Goal: Use online tool/utility: Use online tool/utility

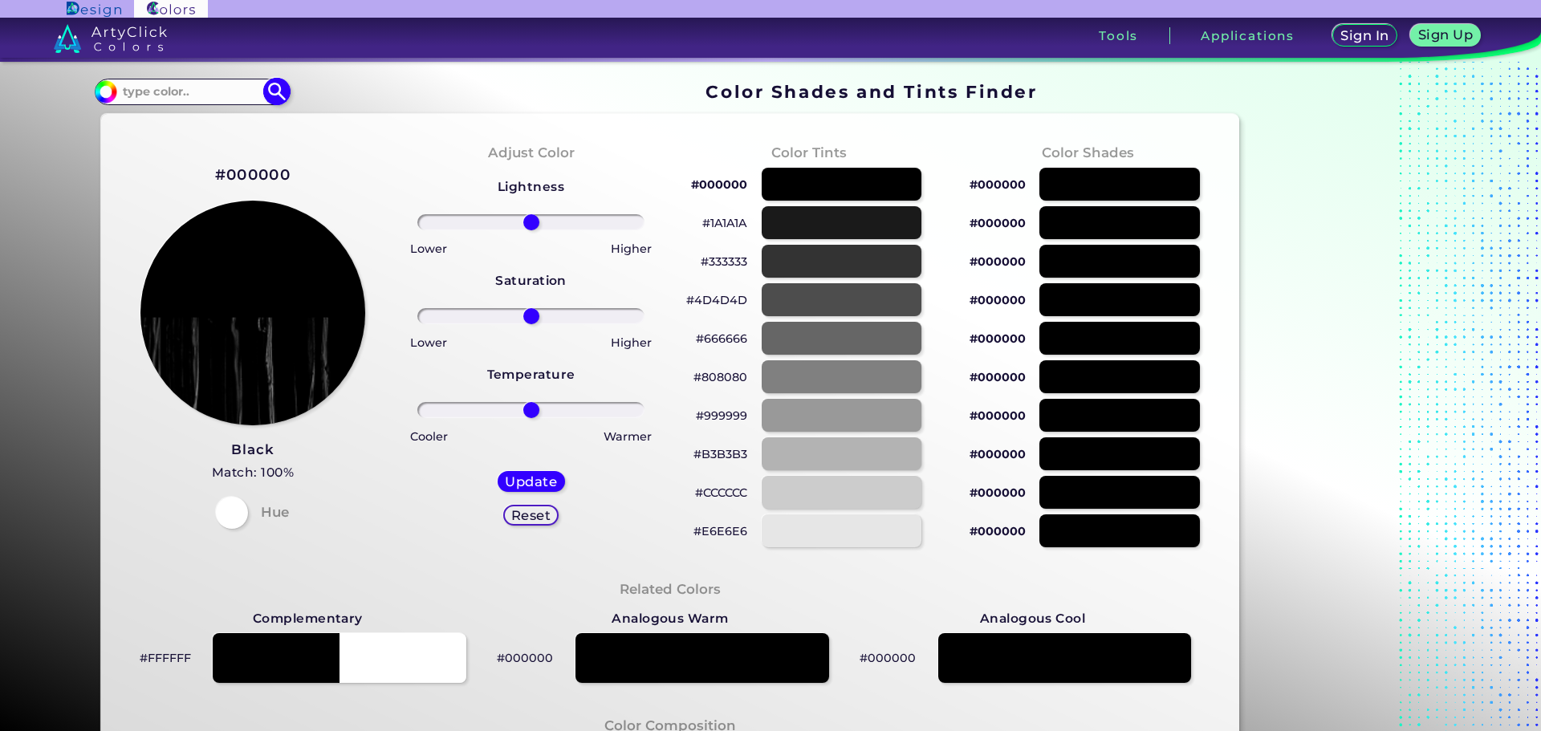
click at [176, 87] on input at bounding box center [191, 92] width 149 height 22
paste input "Did you know? Miscarriages are more common than most people realize – and they …"
type input "Did you know? Miscarriages are more common than most people realize – and they …"
click at [197, 81] on input at bounding box center [191, 92] width 149 height 22
paste input "747474"
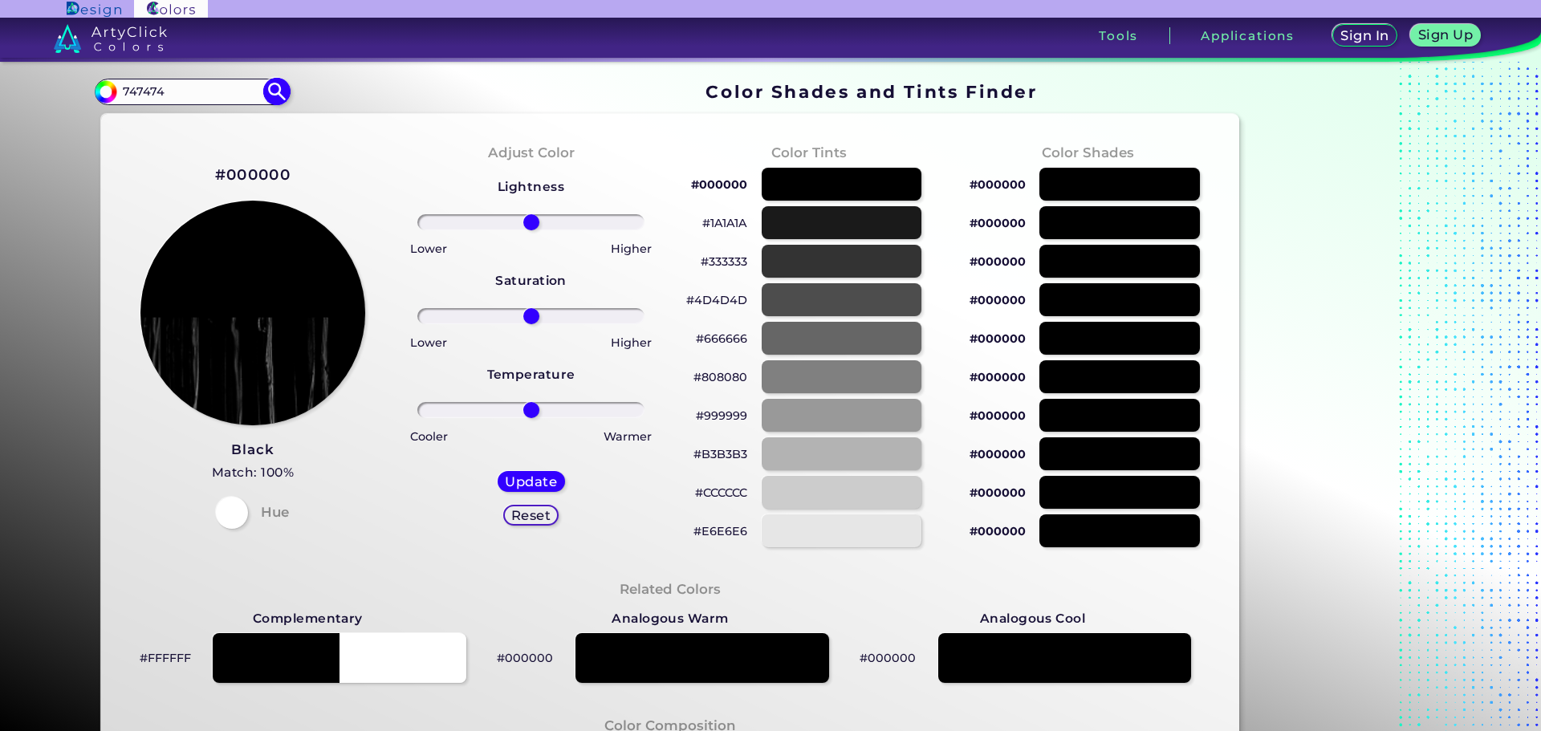
type input "747474"
type input "#000000"
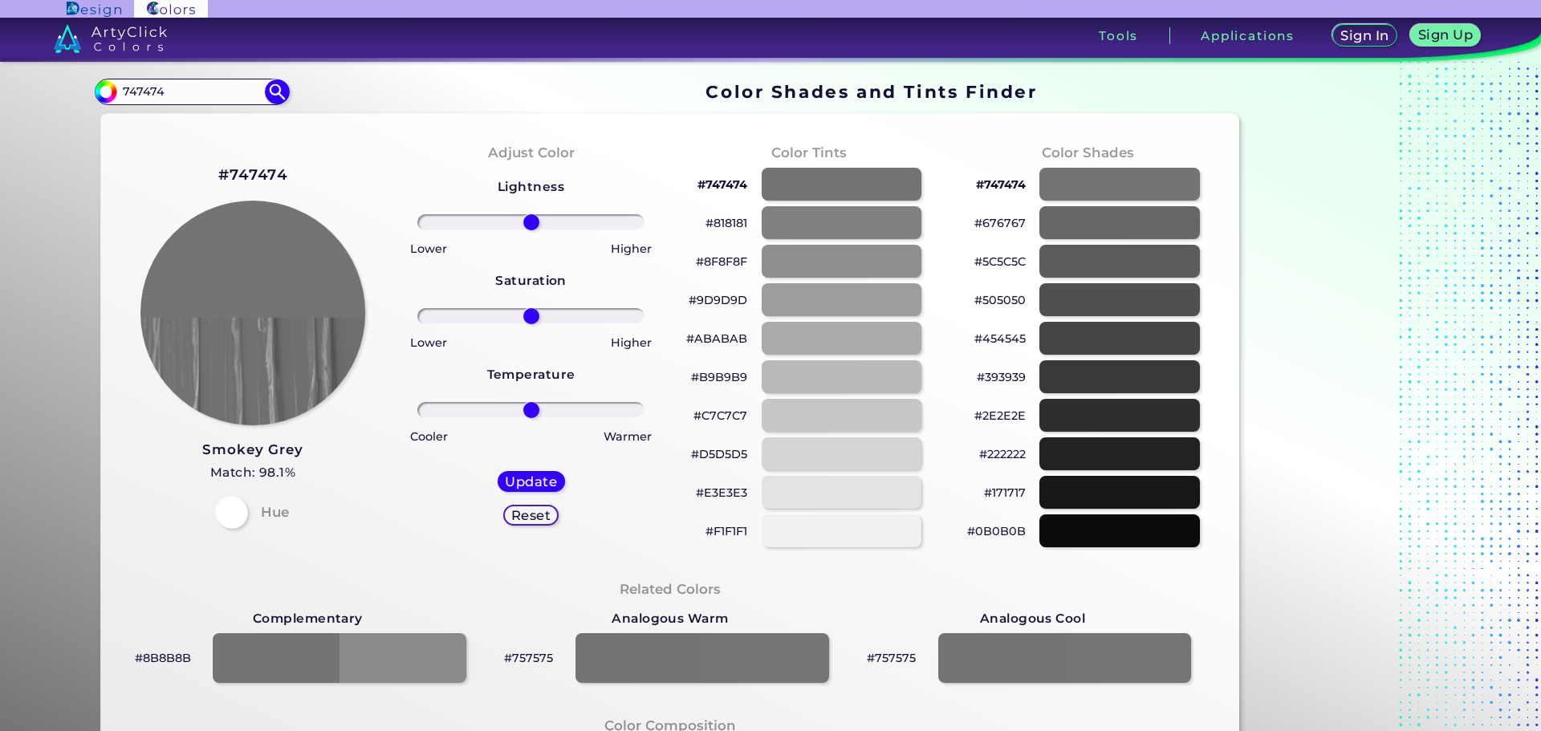
click at [1003, 374] on p "#393939" at bounding box center [1000, 376] width 49 height 19
click at [993, 331] on div "#454545" at bounding box center [1087, 338] width 253 height 39
click at [993, 347] on p "#454545" at bounding box center [999, 338] width 51 height 19
click at [993, 335] on p "#454545 copied" at bounding box center [999, 338] width 51 height 19
